Goal: Check status: Check status

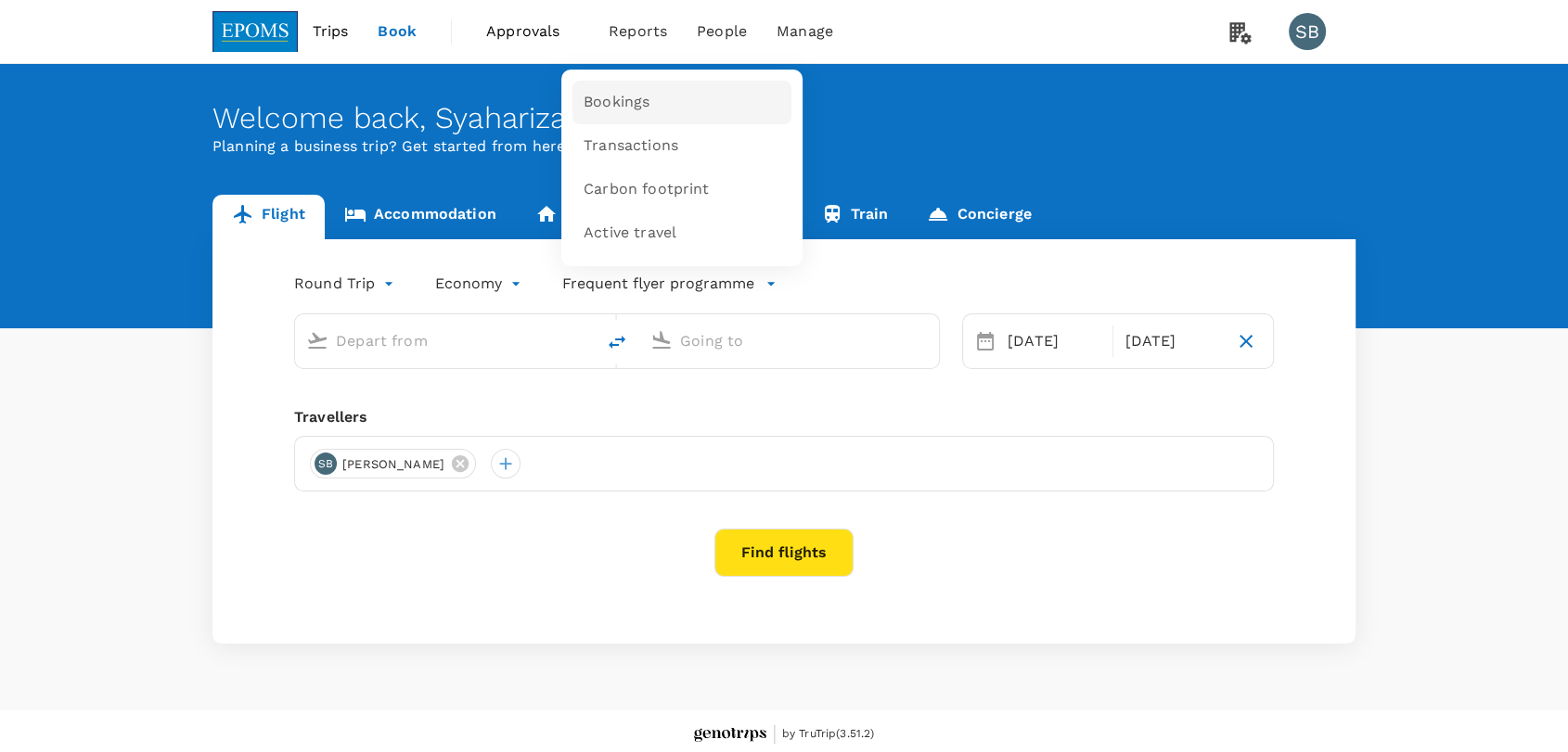
type input "Miri Intl (MYY)"
type input "Kuching Intl (KCH)"
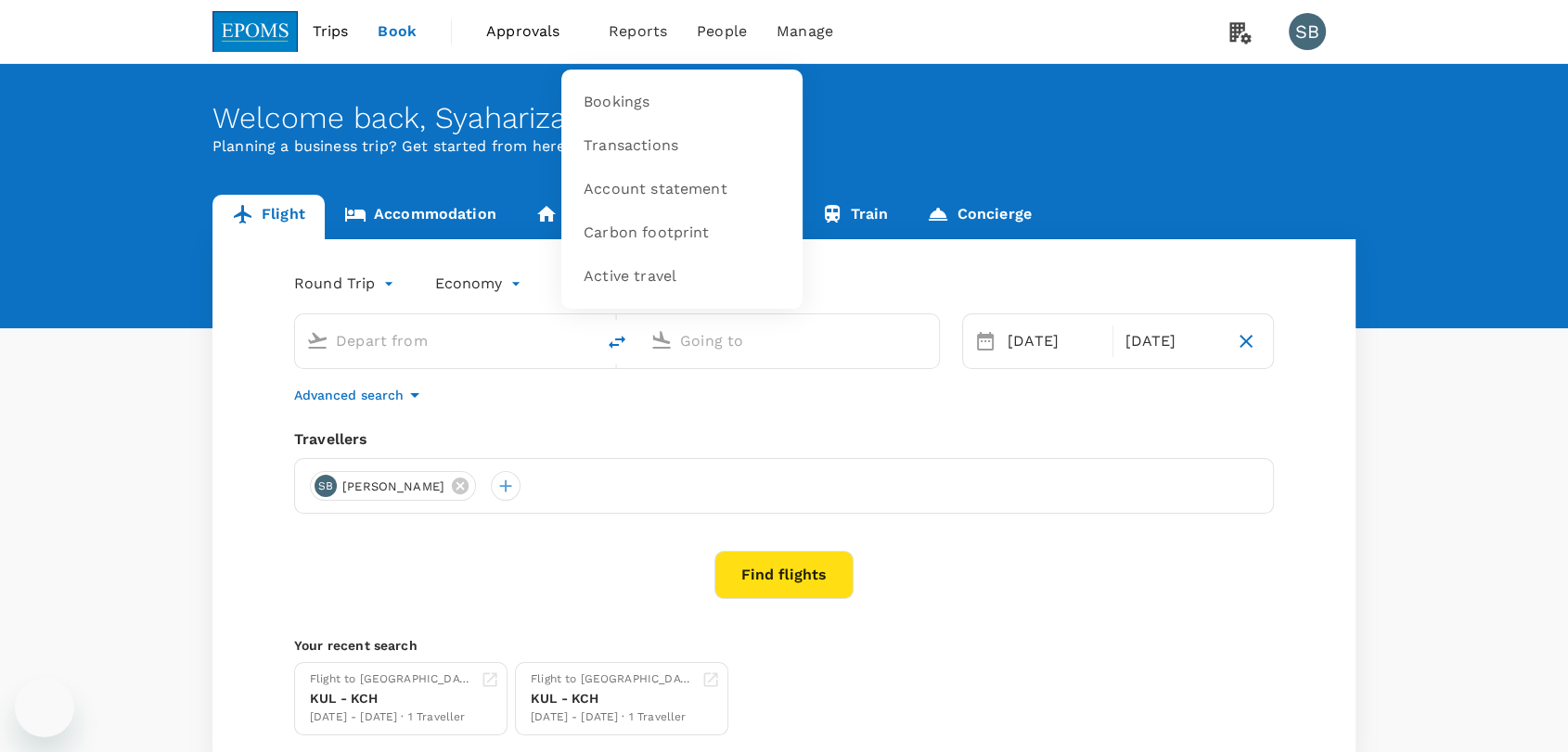
type input "Miri Intl (MYY)"
type input "Kuching Intl (KCH)"
click at [650, 96] on link "Bookings" at bounding box center [682, 102] width 219 height 43
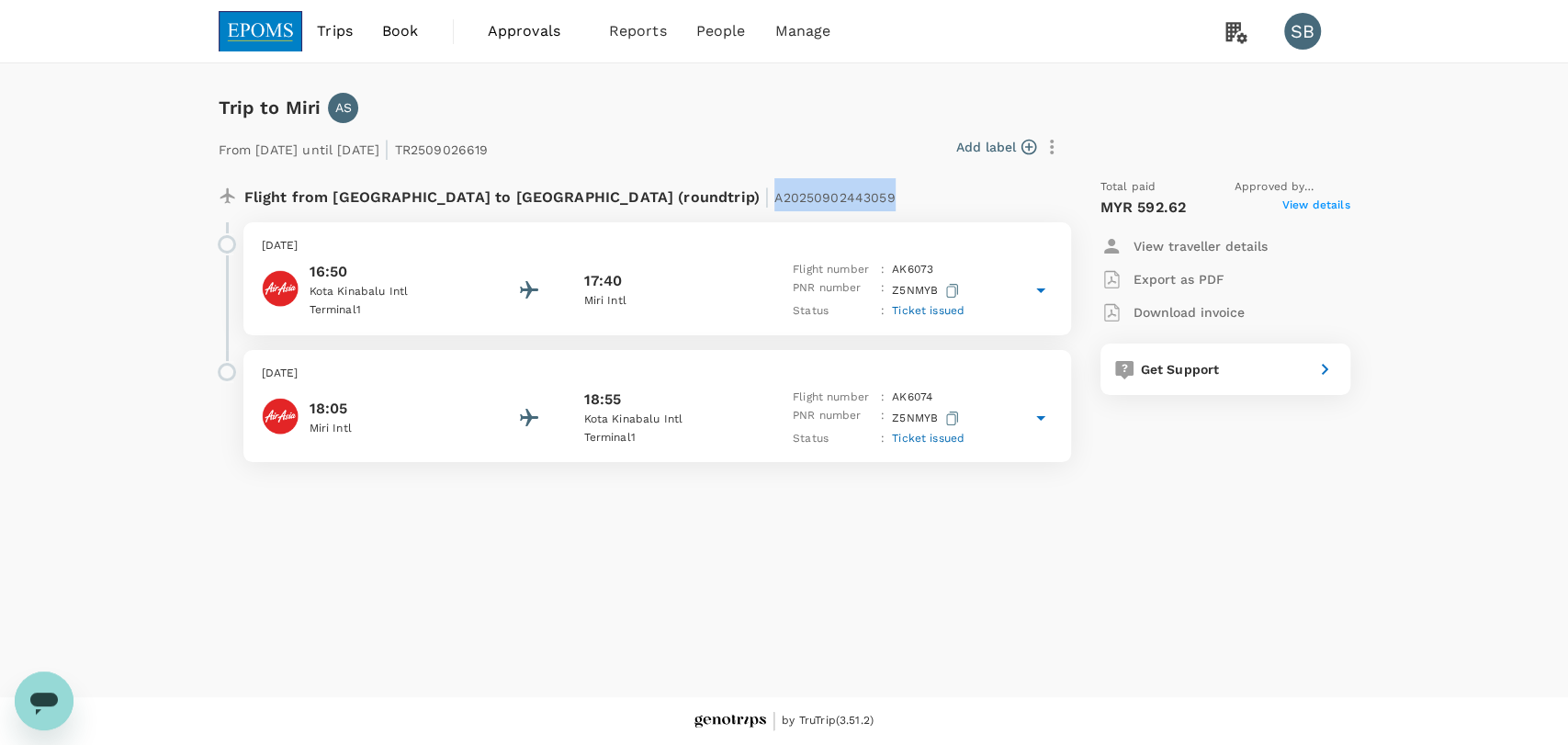
drag, startPoint x: 704, startPoint y: 199, endPoint x: 579, endPoint y: 186, distance: 125.7
click at [579, 186] on div "Flight from [GEOGRAPHIC_DATA] to [GEOGRAPHIC_DATA] (roundtrip) | A20250902443059" at bounding box center [597, 194] width 705 height 33
copy span "A20250902443059"
